Goal: Information Seeking & Learning: Learn about a topic

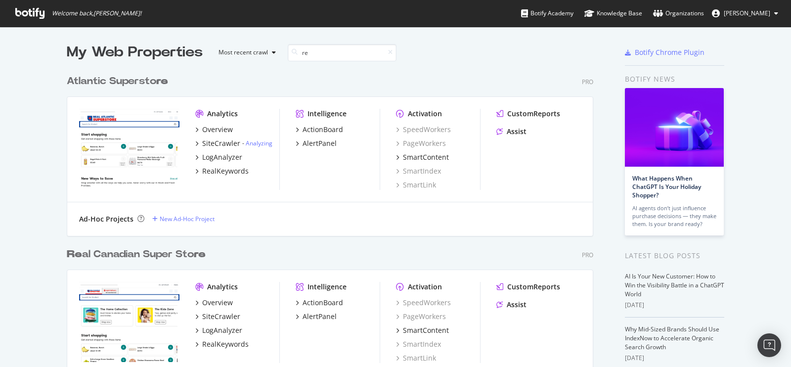
scroll to position [871, 526]
type input "re"
click at [122, 248] on div "Re al Canadian Super Sto re" at bounding box center [136, 254] width 139 height 14
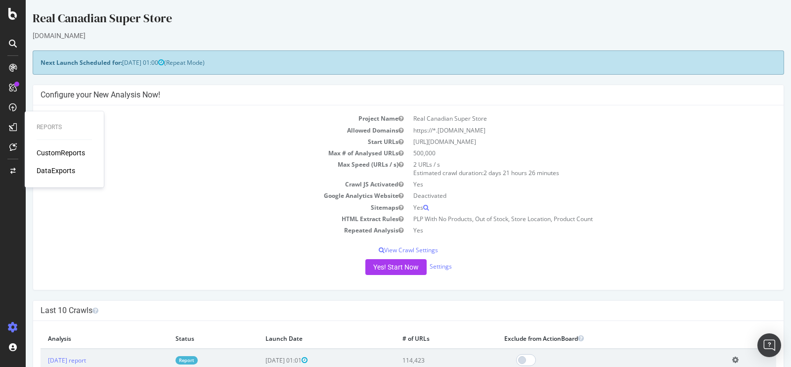
click at [51, 149] on div "CustomReports" at bounding box center [61, 153] width 48 height 10
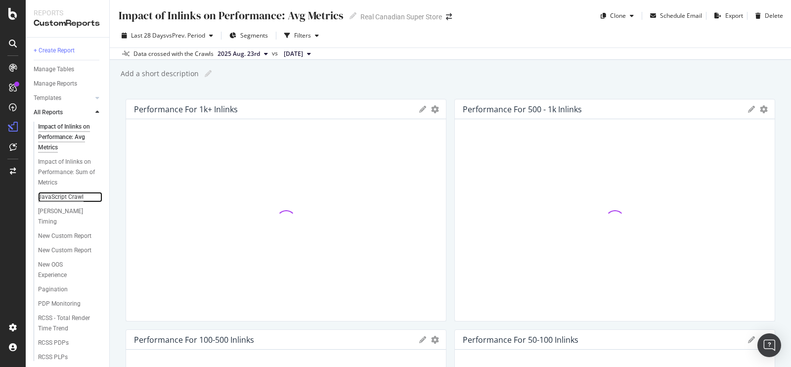
click at [66, 197] on div "JavaScript Crawl" at bounding box center [60, 197] width 45 height 10
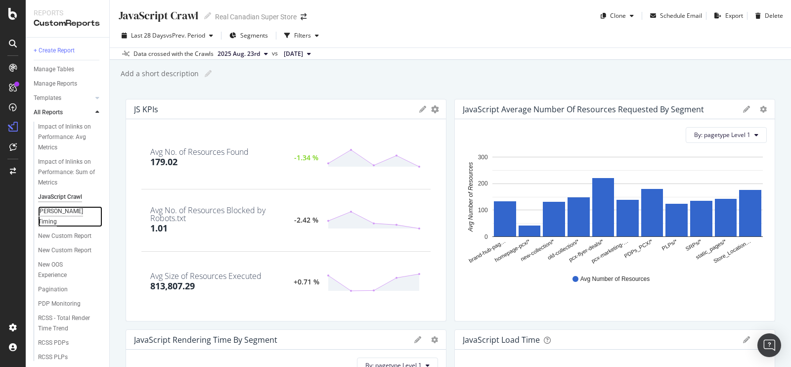
click at [63, 209] on div "JS Render Timing" at bounding box center [66, 216] width 56 height 21
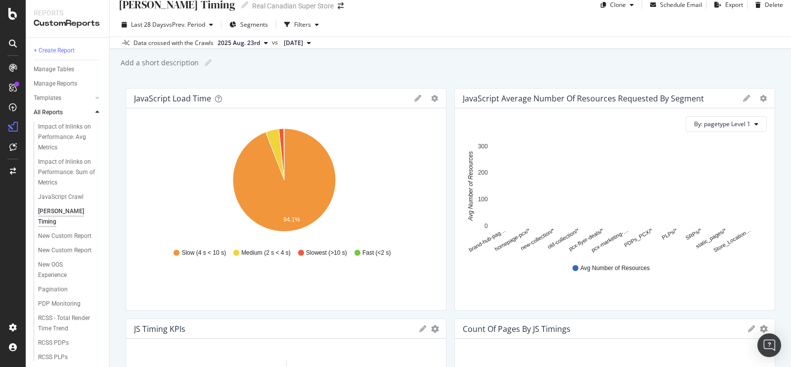
scroll to position [10, 0]
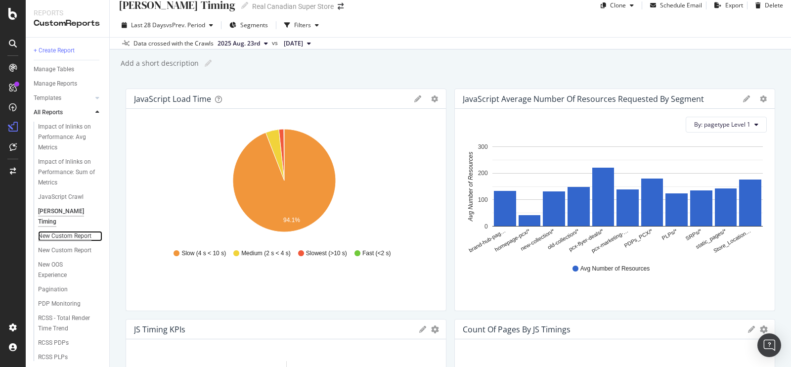
click at [58, 241] on div "New Custom Report" at bounding box center [64, 236] width 53 height 10
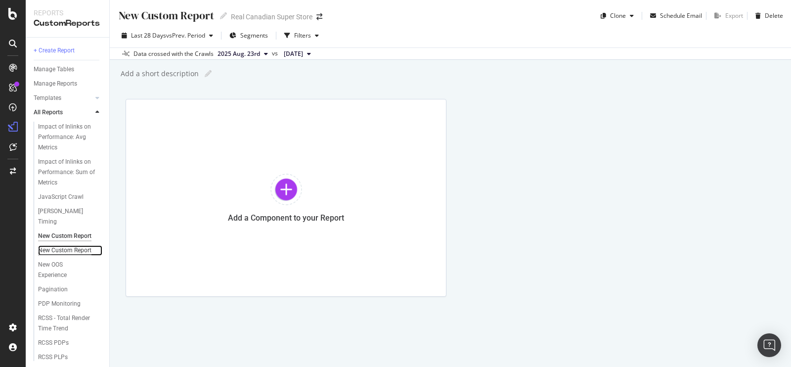
click at [55, 248] on div "New Custom Report" at bounding box center [64, 250] width 53 height 10
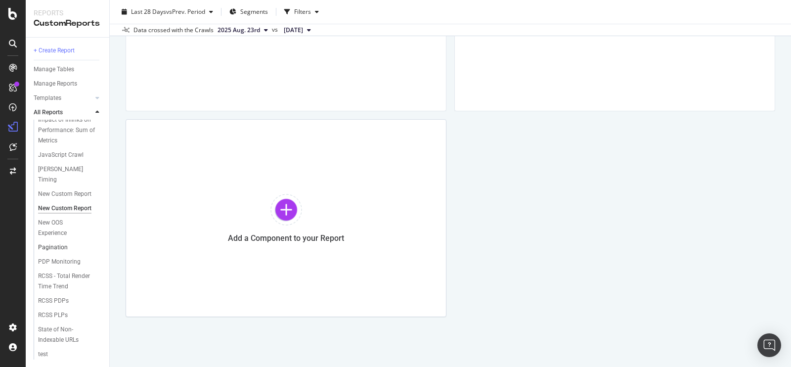
scroll to position [52, 0]
click at [55, 280] on div "RCSS - Total Render Time Trend" at bounding box center [66, 280] width 57 height 21
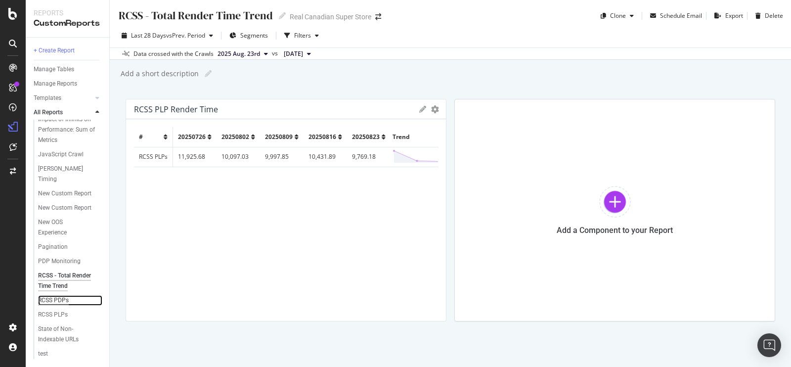
click at [54, 299] on div "RCSS PDPs" at bounding box center [53, 300] width 31 height 10
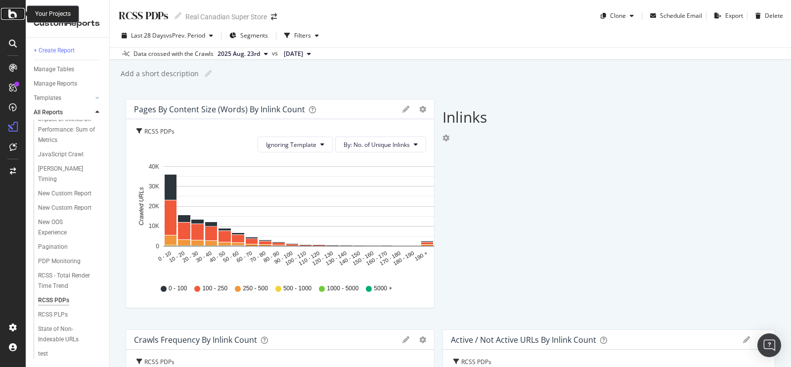
click at [10, 15] on icon at bounding box center [12, 14] width 9 height 12
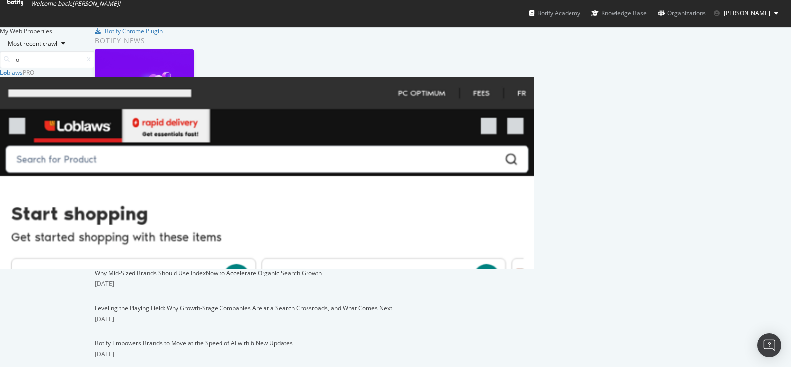
scroll to position [192, 526]
type input "lo"
